Goal: Task Accomplishment & Management: Complete application form

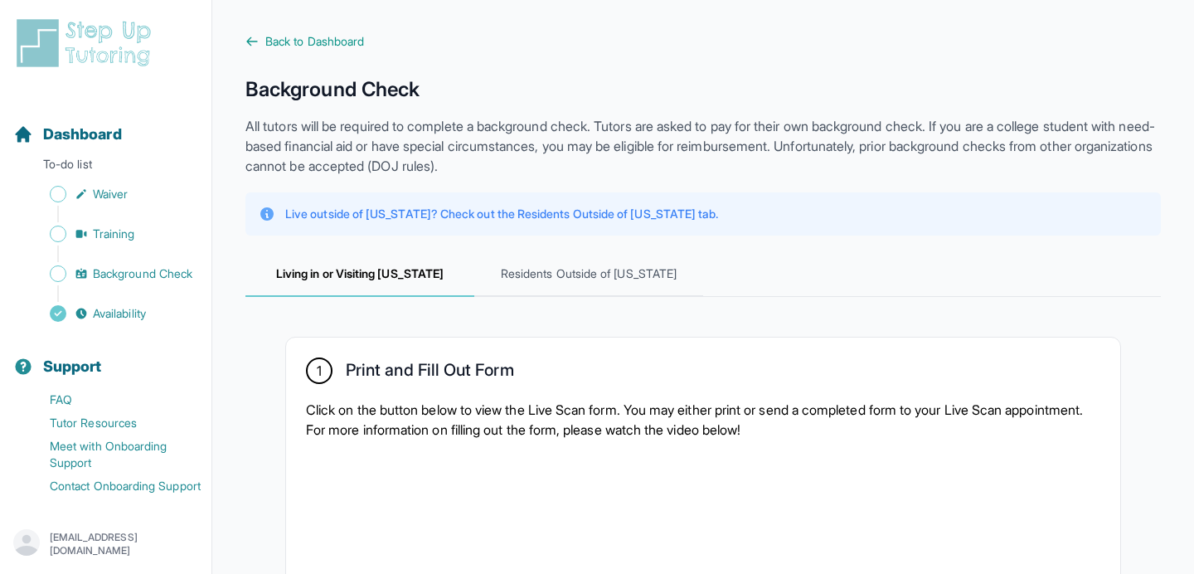
scroll to position [1215, 0]
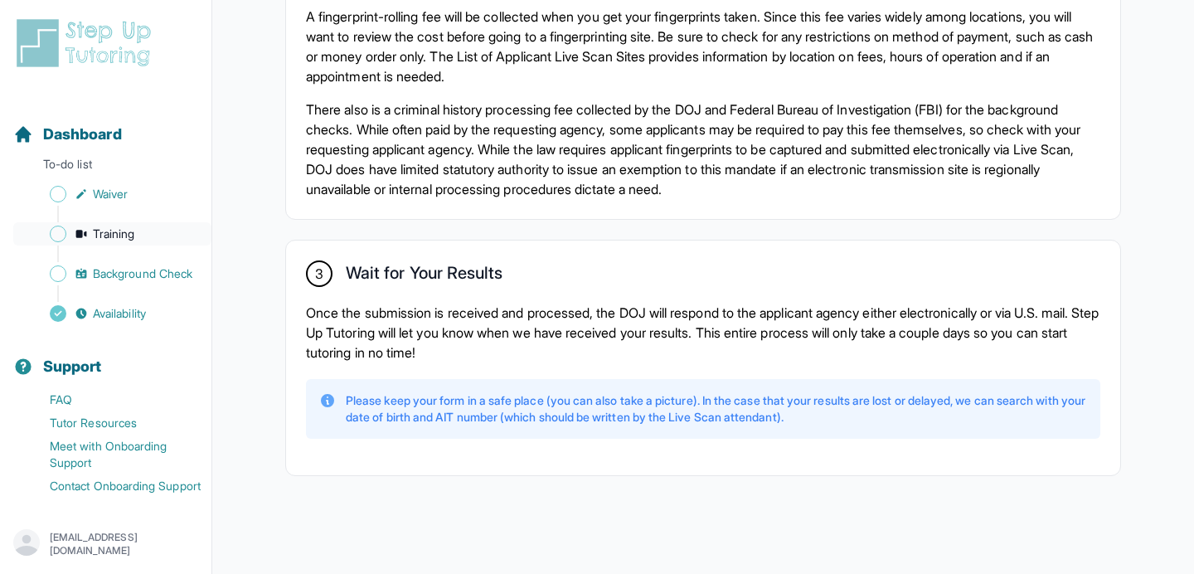
click at [99, 232] on span "Training" at bounding box center [114, 234] width 42 height 17
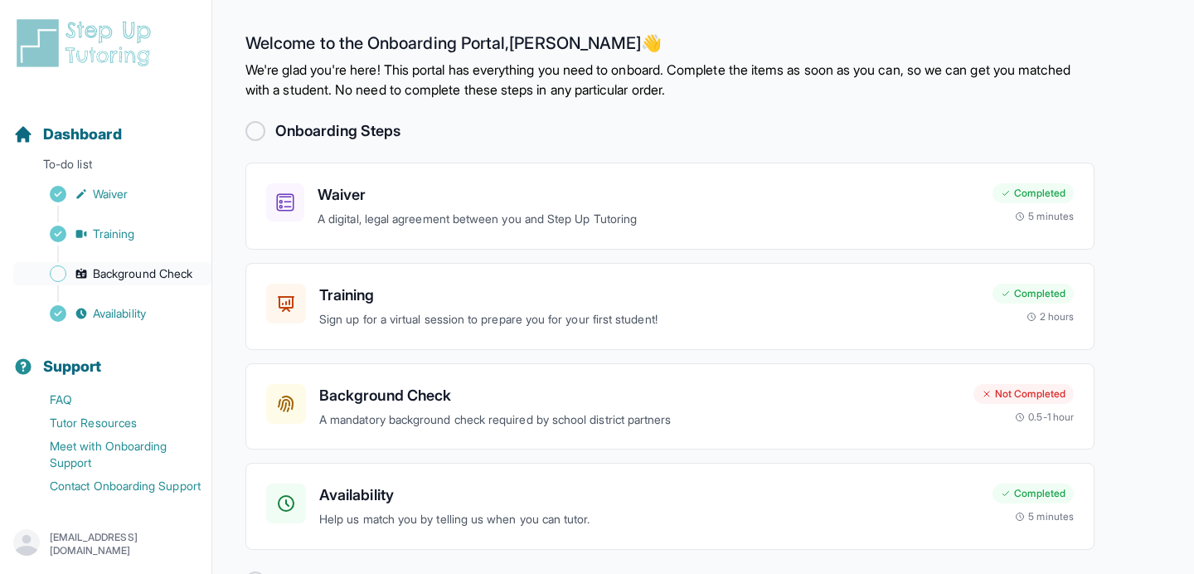
click at [137, 267] on span "Background Check" at bounding box center [142, 273] width 99 height 17
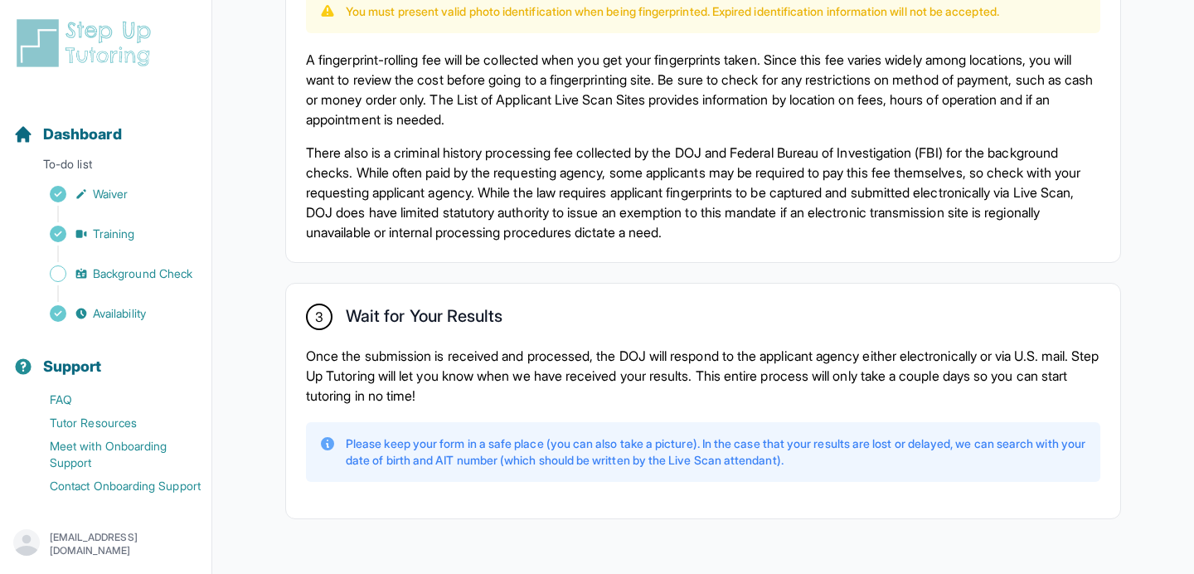
scroll to position [1205, 0]
